Goal: Navigation & Orientation: Understand site structure

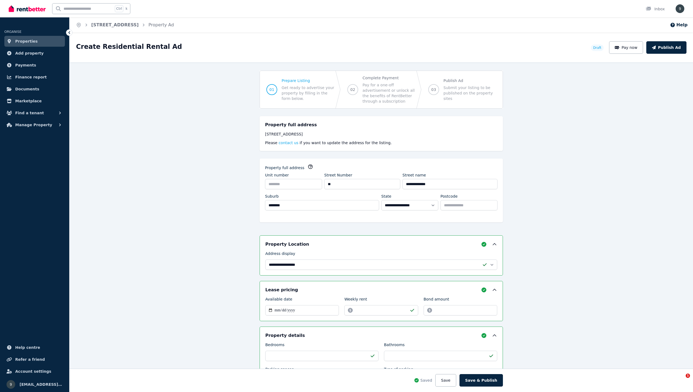
select select "**"
select select "**********"
click at [31, 66] on span "Payments" at bounding box center [25, 65] width 21 height 7
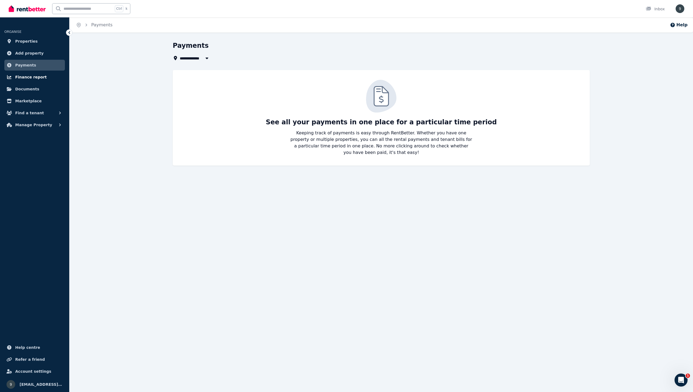
click at [37, 78] on span "Finance report" at bounding box center [30, 77] width 31 height 7
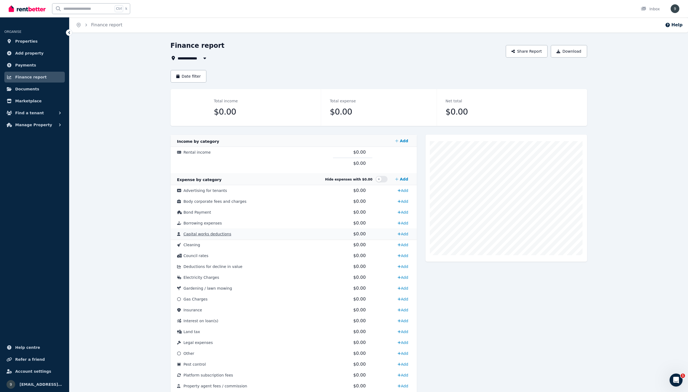
scroll to position [81, 0]
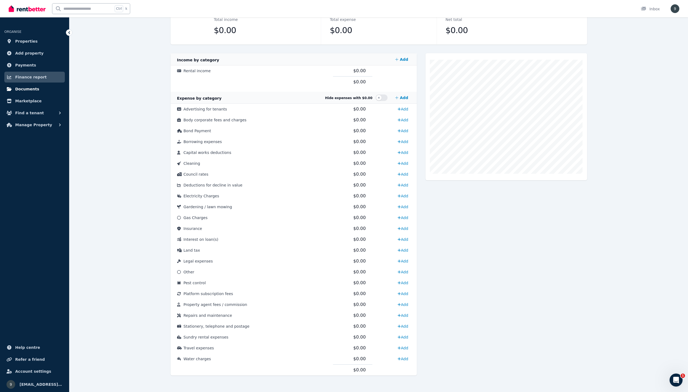
click at [30, 91] on span "Documents" at bounding box center [27, 89] width 24 height 7
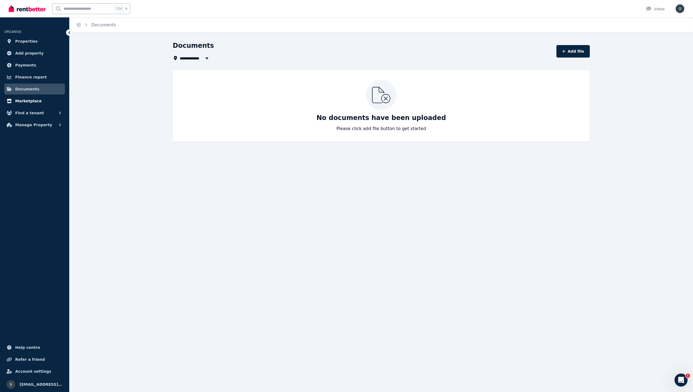
click at [27, 102] on span "Marketplace" at bounding box center [28, 101] width 26 height 7
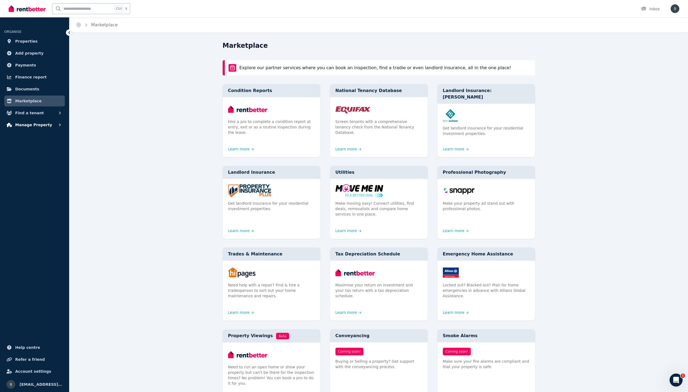
click at [61, 125] on icon "button" at bounding box center [60, 124] width 2 height 3
click at [47, 172] on span "Condition reports" at bounding box center [42, 169] width 37 height 7
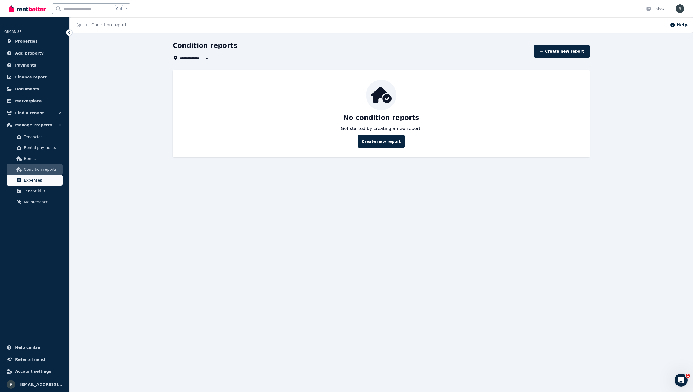
click at [46, 179] on span "Expenses" at bounding box center [42, 180] width 37 height 7
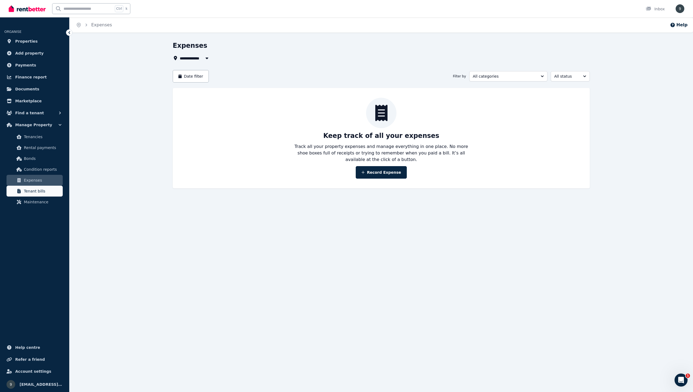
click at [44, 192] on span "Tenant bills" at bounding box center [42, 191] width 37 height 7
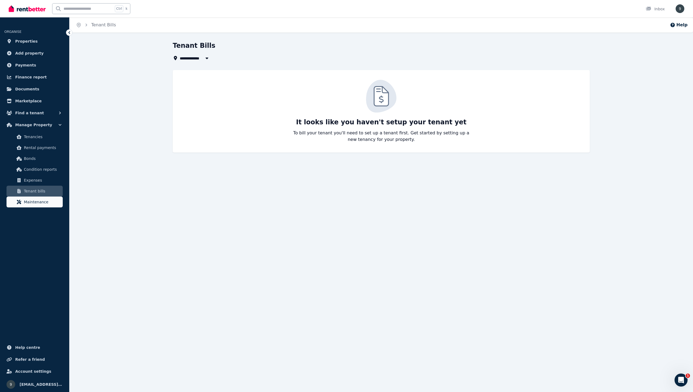
click at [48, 204] on span "Maintenance" at bounding box center [42, 202] width 37 height 7
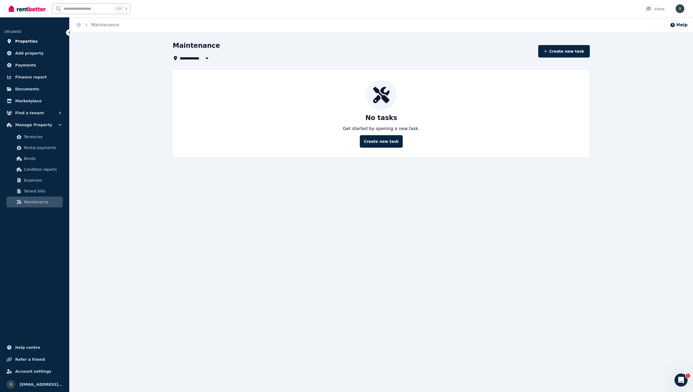
click at [36, 40] on link "Properties" at bounding box center [34, 41] width 61 height 11
